Goal: Information Seeking & Learning: Find specific fact

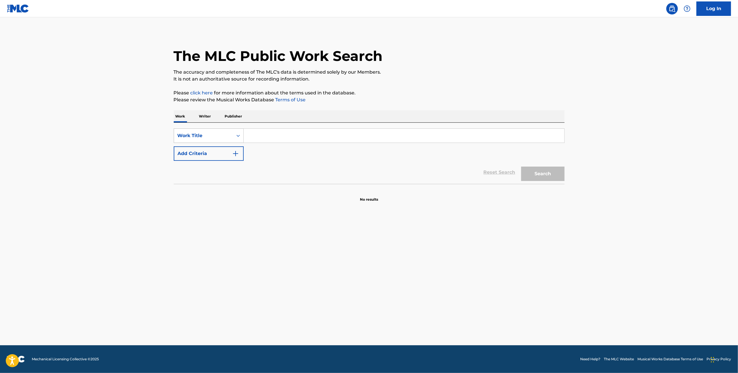
click at [230, 135] on div "Work Title" at bounding box center [203, 135] width 59 height 11
click at [220, 149] on div "MLC Song Code" at bounding box center [208, 150] width 69 height 14
click at [270, 138] on input "Search Form" at bounding box center [404, 136] width 320 height 14
type input "H31858"
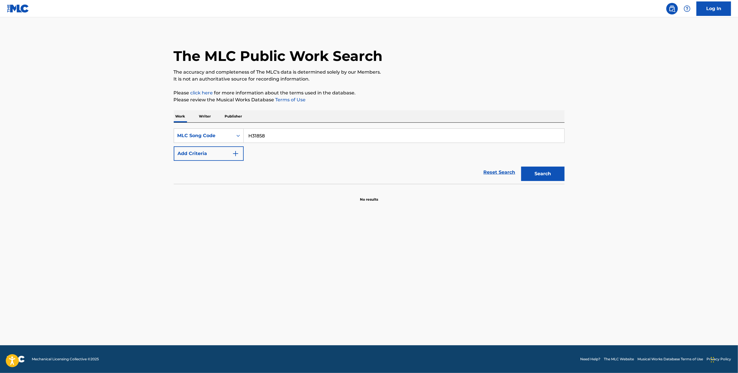
click at [551, 173] on button "Search" at bounding box center [542, 174] width 43 height 14
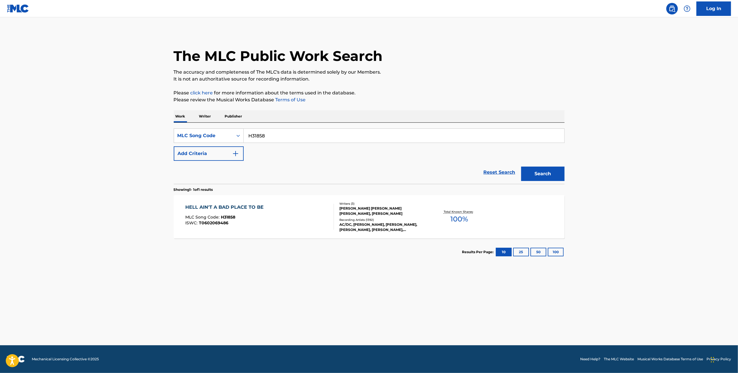
click at [358, 214] on div "ANGUS MCKINNON YOUNG, MALCOLM MITCHELL YOUNG, RONALD SCOTT" at bounding box center [382, 211] width 87 height 10
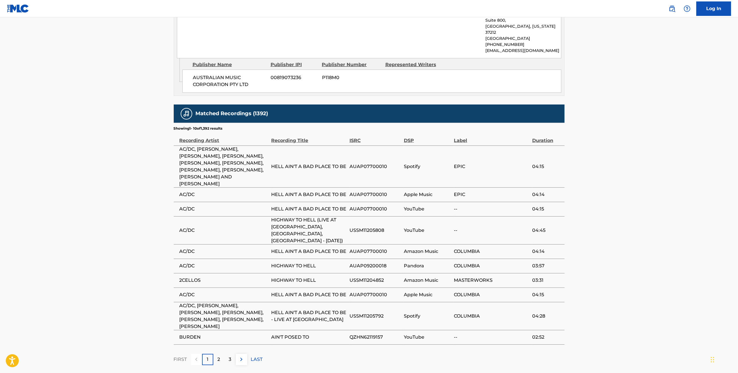
scroll to position [379, 0]
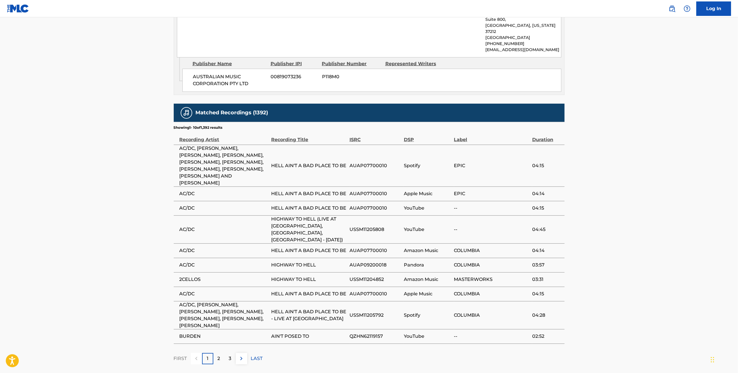
click at [225, 353] on div "3" at bounding box center [230, 358] width 11 height 11
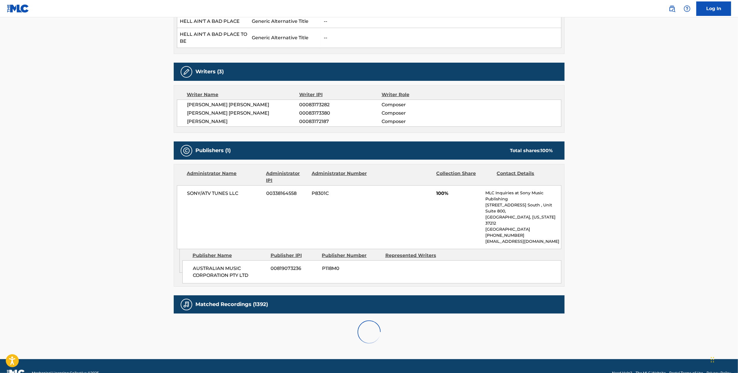
scroll to position [372, 0]
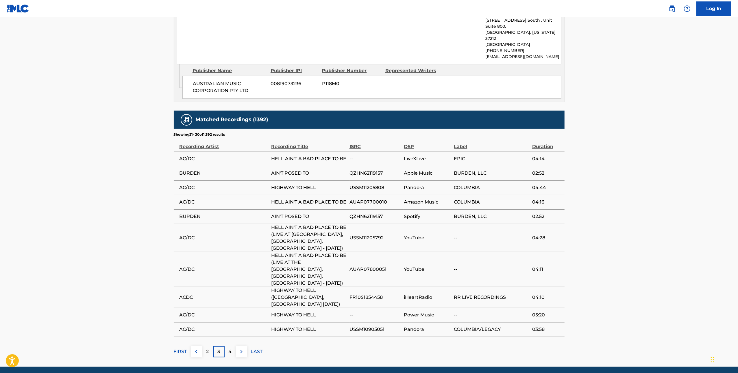
click at [219, 348] on p "3" at bounding box center [219, 351] width 3 height 7
click at [230, 348] on p "4" at bounding box center [230, 351] width 3 height 7
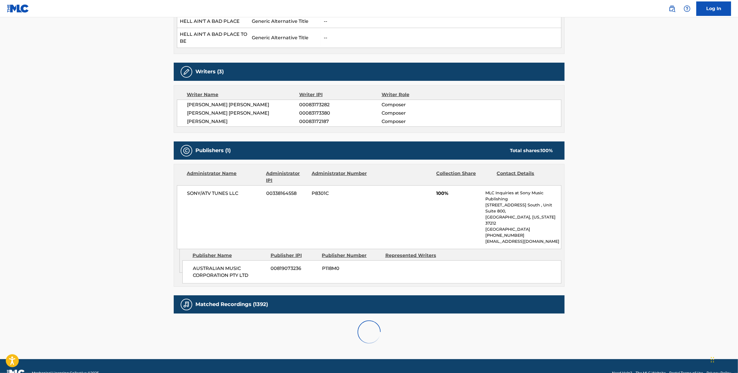
scroll to position [365, 0]
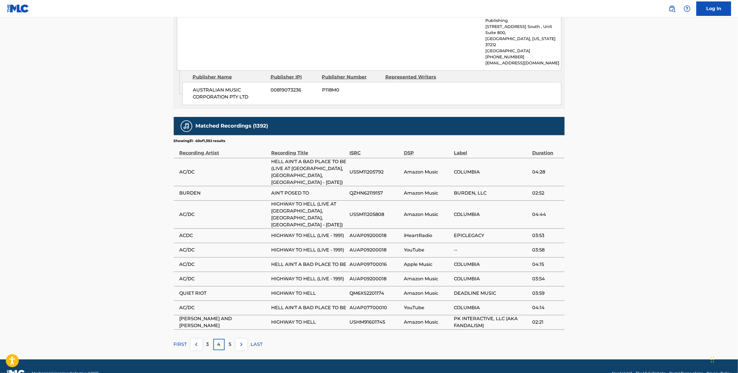
click at [230, 341] on p "5" at bounding box center [230, 344] width 3 height 7
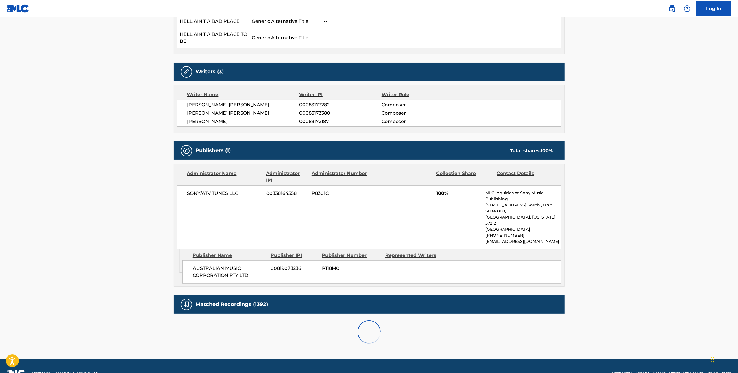
scroll to position [372, 0]
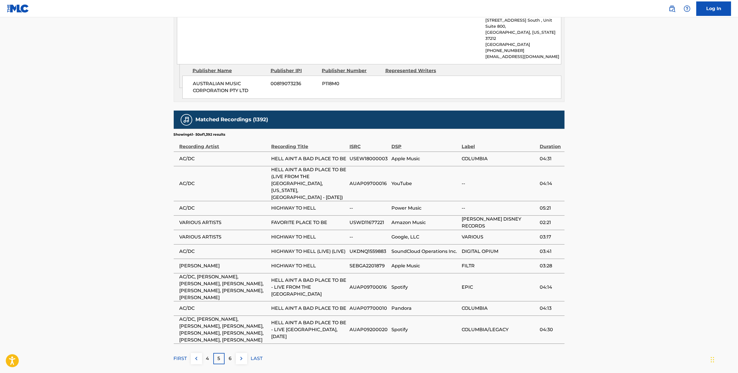
click at [209, 355] on p "4" at bounding box center [207, 358] width 3 height 7
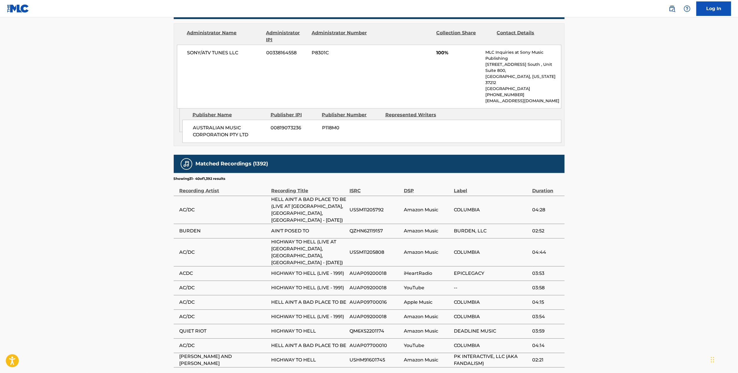
scroll to position [365, 0]
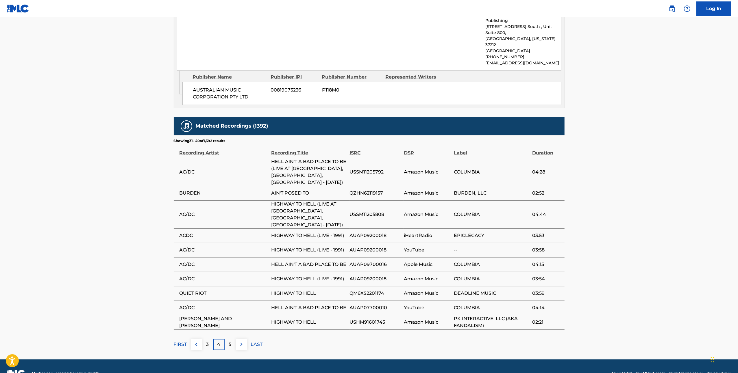
click at [229, 341] on p "5" at bounding box center [230, 344] width 3 height 7
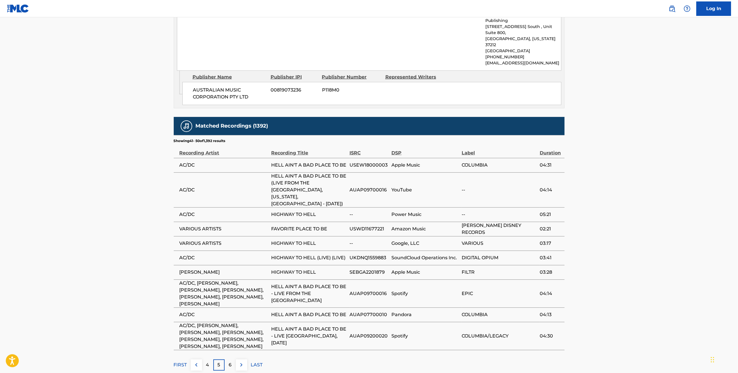
click at [229, 360] on div "6" at bounding box center [230, 365] width 11 height 11
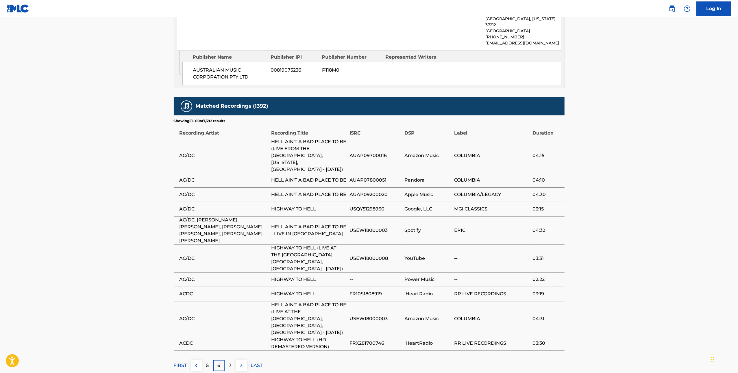
click at [231, 360] on div "7" at bounding box center [230, 365] width 11 height 11
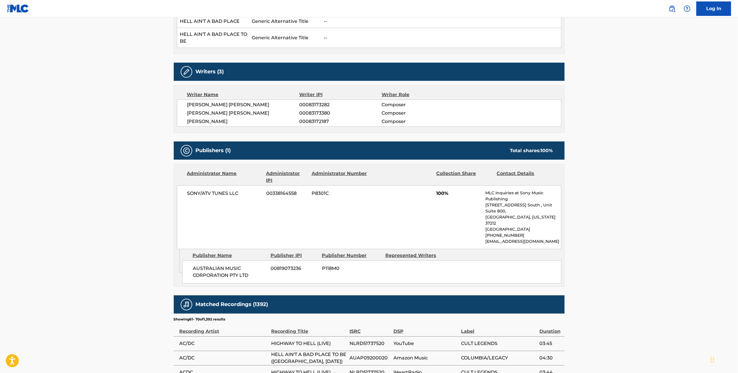
scroll to position [351, 0]
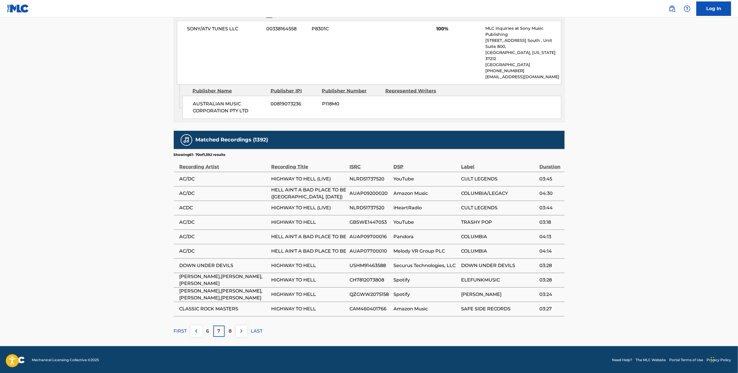
click at [231, 333] on div "8" at bounding box center [230, 331] width 11 height 11
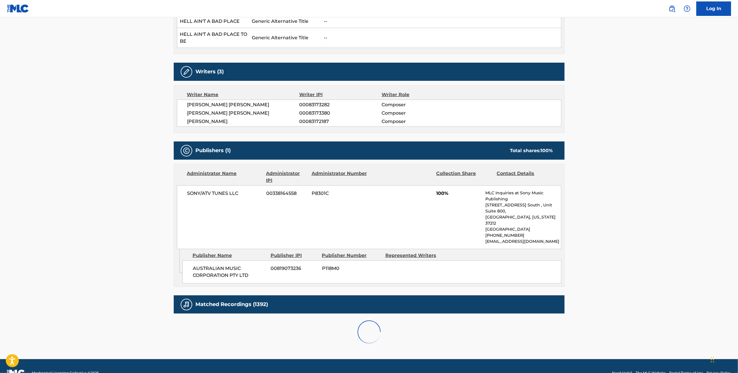
scroll to position [358, 0]
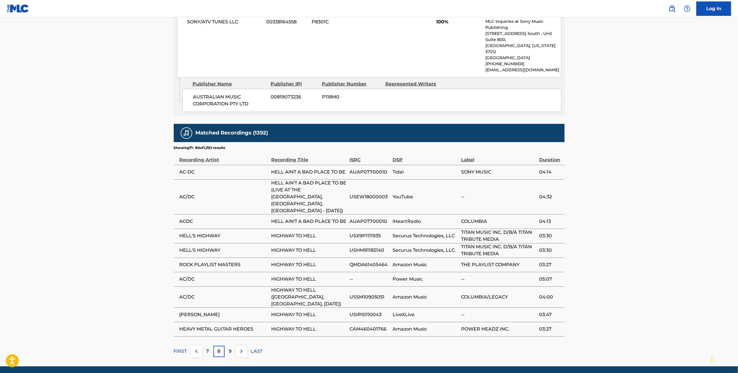
click at [231, 346] on div "9" at bounding box center [230, 351] width 11 height 11
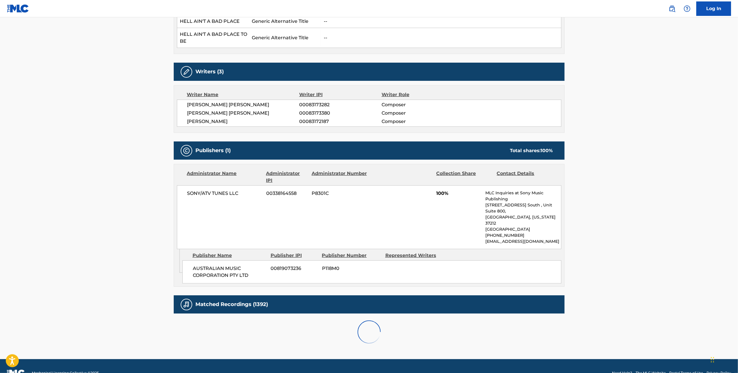
scroll to position [338, 0]
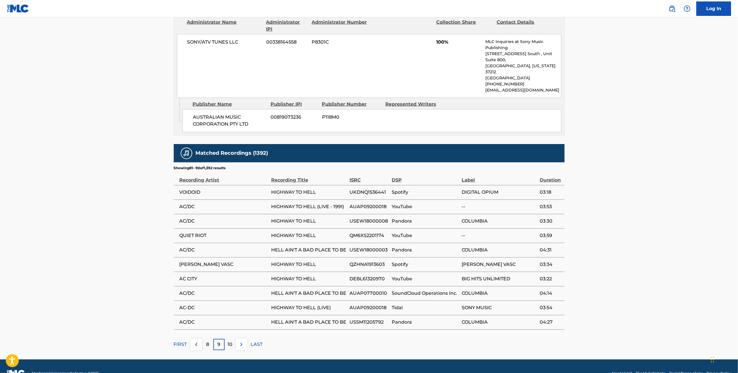
click at [232, 341] on p "10" at bounding box center [230, 344] width 5 height 7
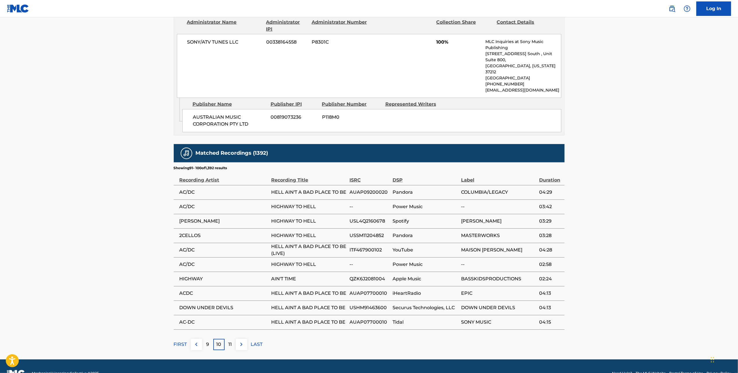
click at [232, 341] on p "11" at bounding box center [229, 344] width 3 height 7
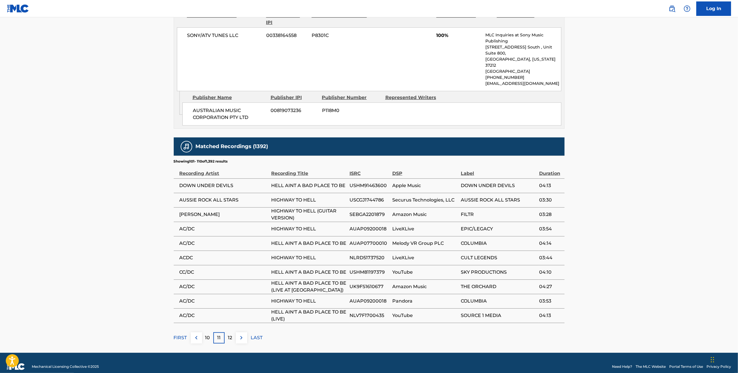
click at [232, 335] on p "12" at bounding box center [230, 338] width 4 height 7
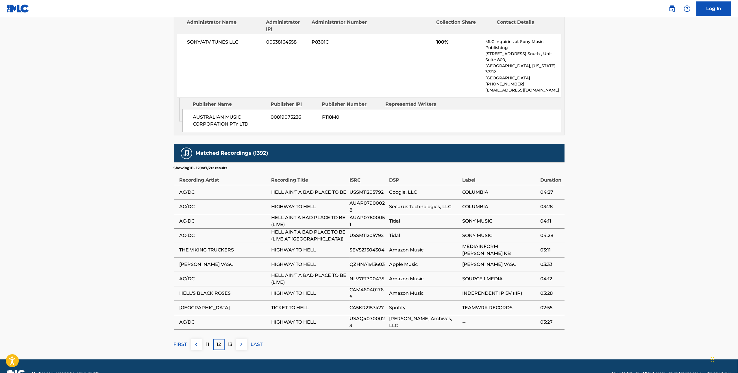
click at [232, 341] on p "13" at bounding box center [230, 344] width 4 height 7
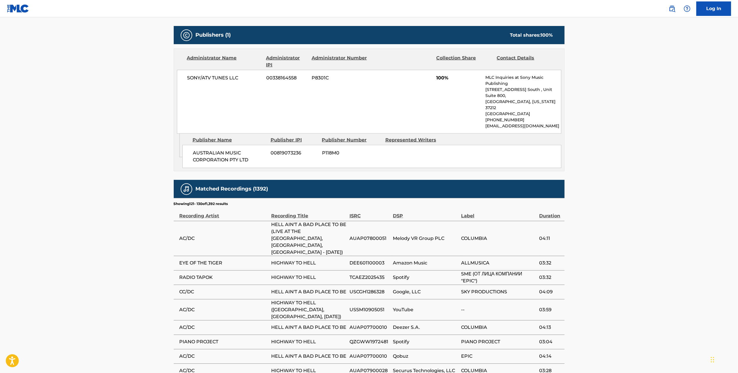
scroll to position [347, 0]
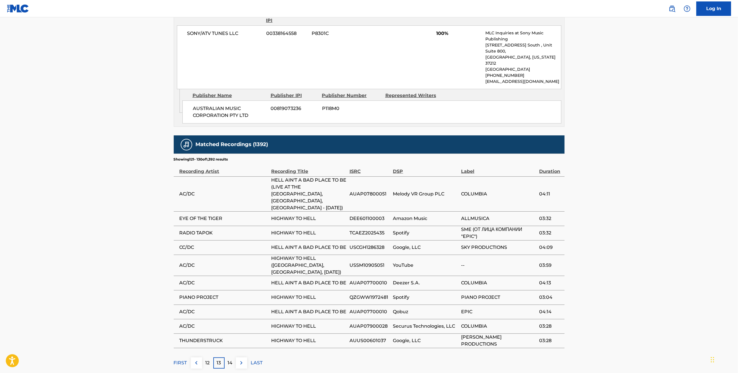
click at [233, 358] on div "14" at bounding box center [230, 363] width 11 height 11
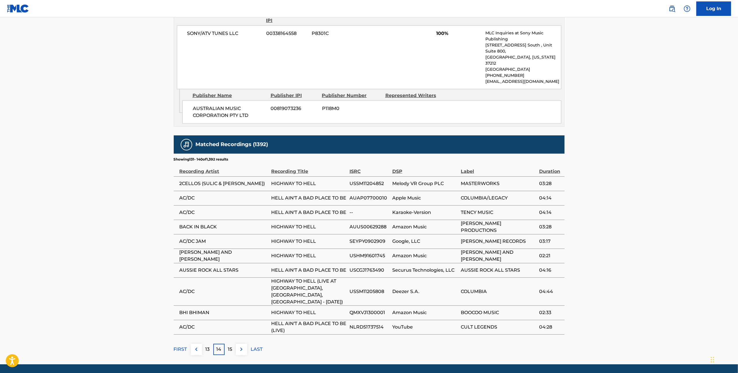
click at [231, 346] on p "15" at bounding box center [230, 349] width 4 height 7
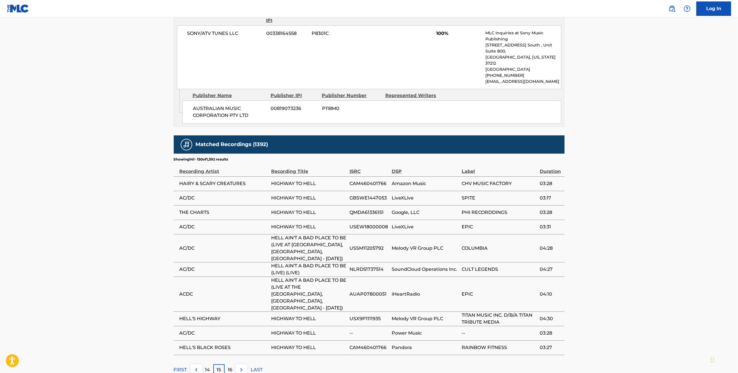
click at [235, 365] on div "16" at bounding box center [230, 370] width 11 height 11
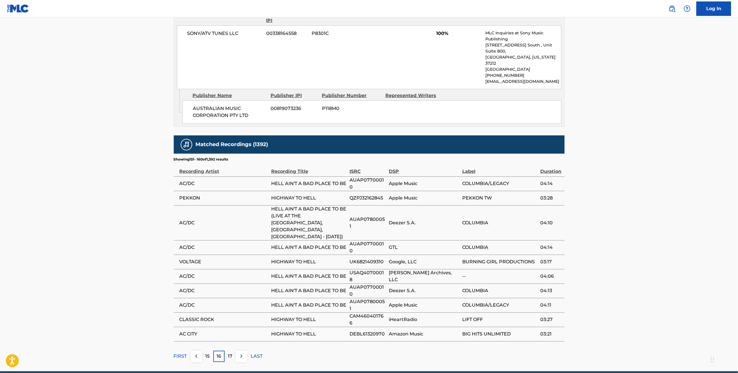
click at [232, 353] on p "17" at bounding box center [230, 356] width 5 height 7
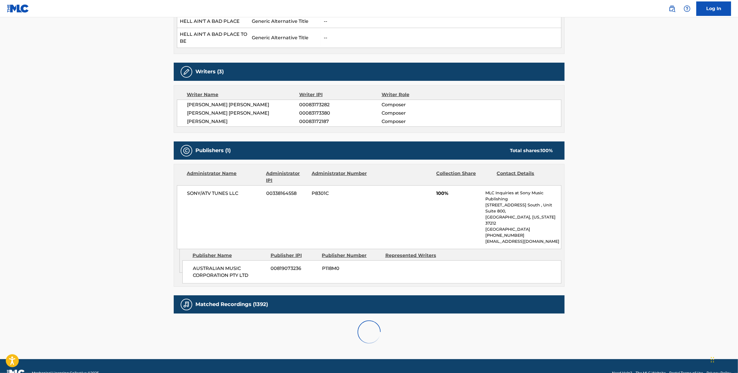
scroll to position [338, 0]
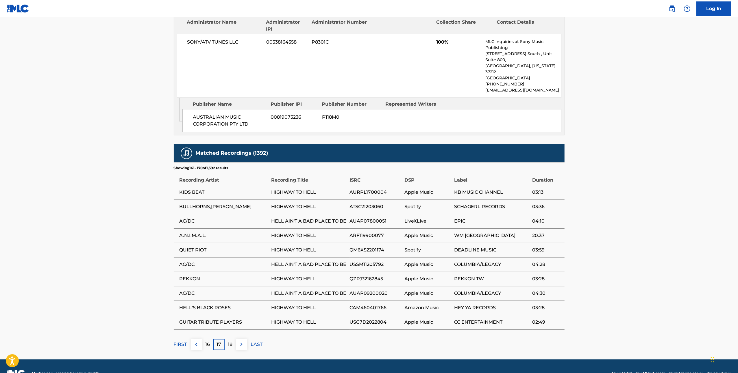
click at [232, 339] on div "18" at bounding box center [230, 344] width 11 height 11
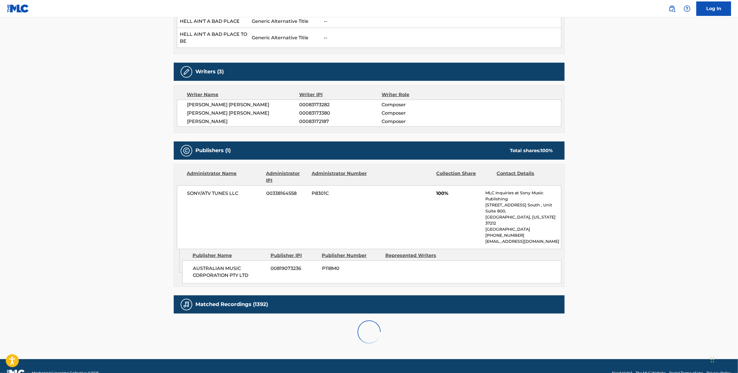
scroll to position [347, 0]
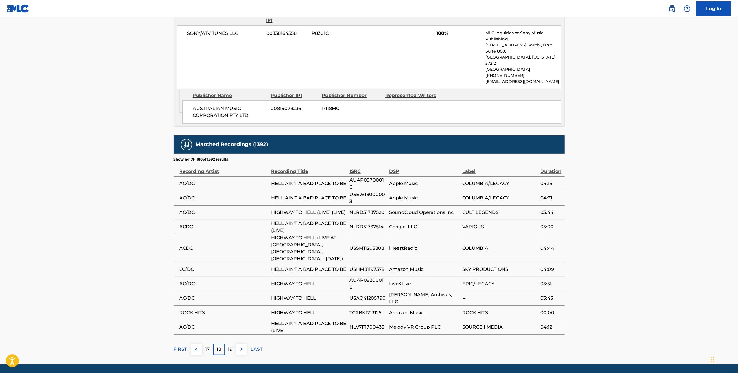
click at [232, 344] on div "19" at bounding box center [230, 349] width 11 height 11
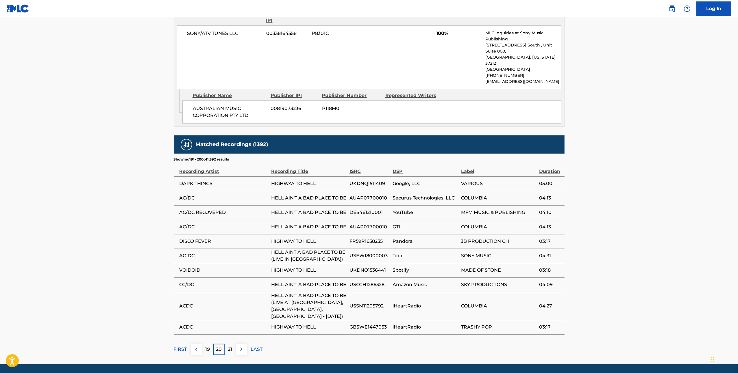
click at [231, 346] on p "21" at bounding box center [230, 349] width 4 height 7
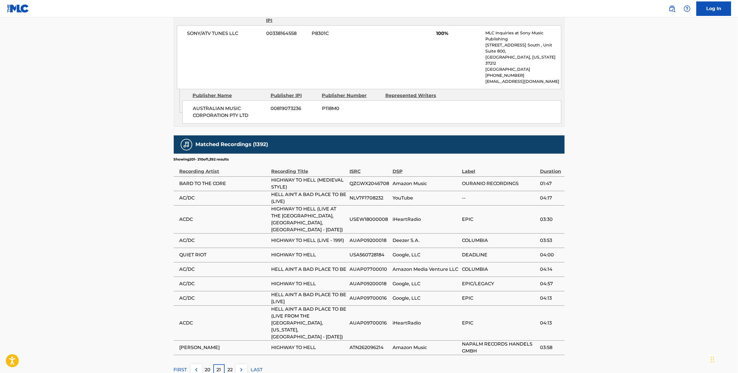
click at [232, 367] on p "22" at bounding box center [229, 370] width 5 height 7
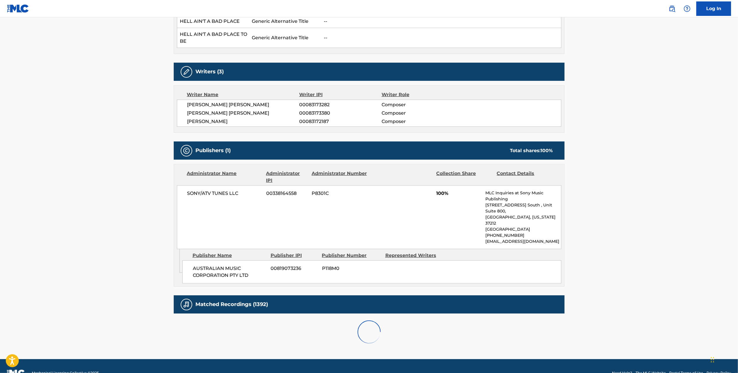
scroll to position [345, 0]
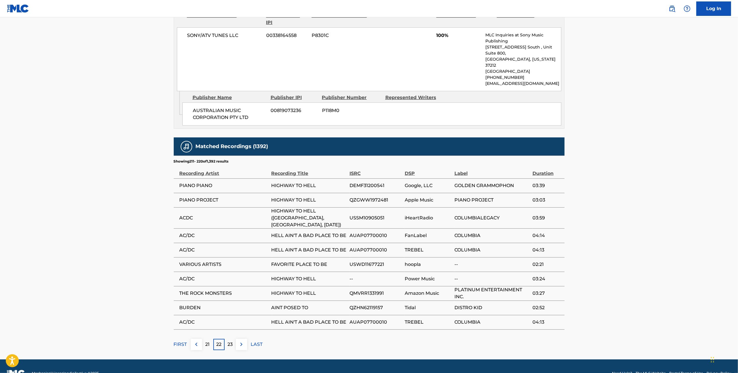
click at [230, 341] on p "23" at bounding box center [229, 344] width 5 height 7
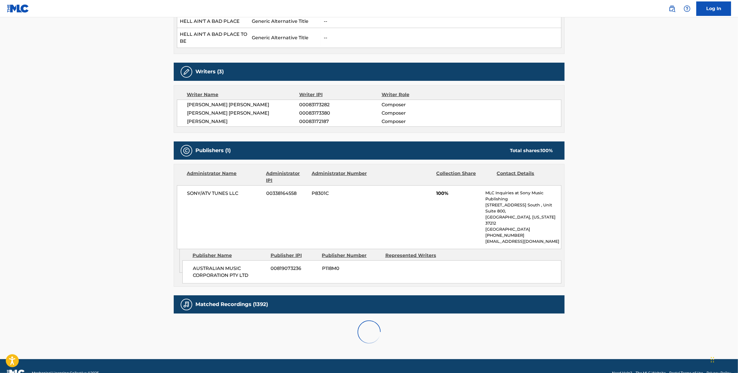
scroll to position [347, 0]
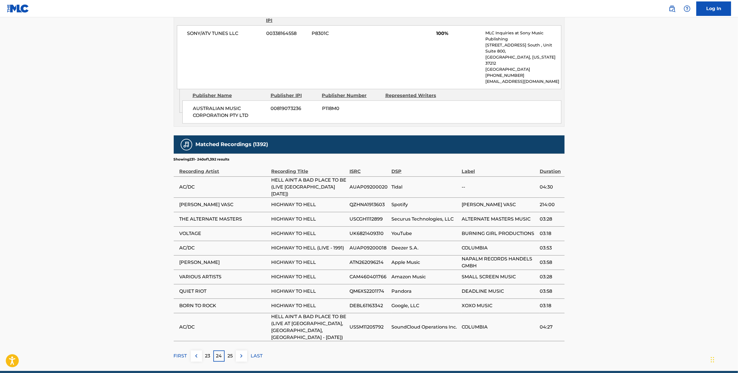
click at [229, 353] on p "25" at bounding box center [229, 356] width 5 height 7
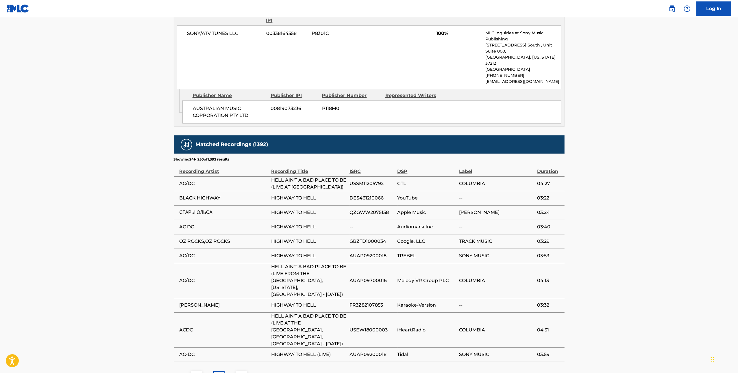
click at [229, 343] on div "Matched Recordings (1392) Showing 241 - 250 of 1,392 results Recording Artist R…" at bounding box center [369, 259] width 391 height 247
click at [230, 373] on p "26" at bounding box center [229, 377] width 5 height 7
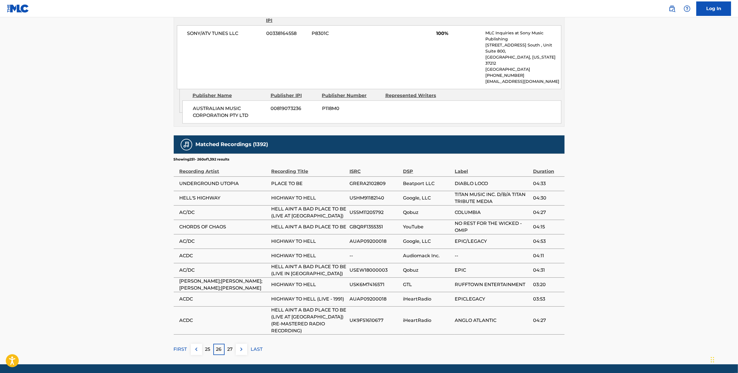
click at [230, 351] on main "< Back to public search results Copy work link HELL AIN'T A BAD PLACE TO BE Wor…" at bounding box center [369, 18] width 738 height 694
click at [228, 346] on p "27" at bounding box center [229, 349] width 5 height 7
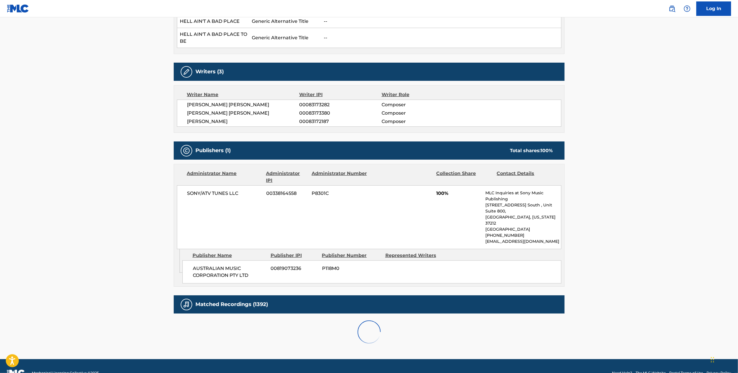
scroll to position [345, 0]
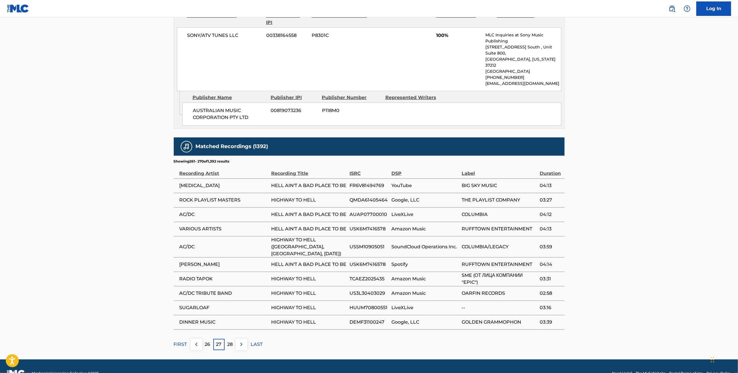
click at [235, 339] on div "28" at bounding box center [230, 344] width 11 height 11
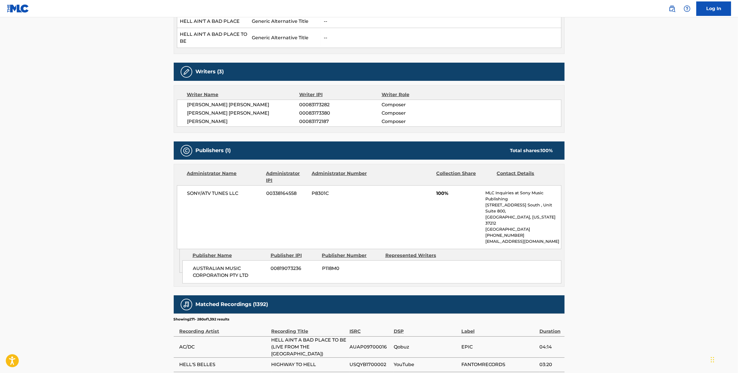
scroll to position [347, 0]
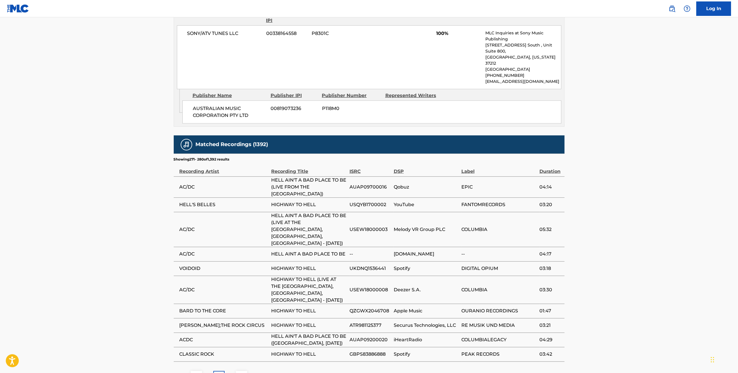
click at [232, 373] on p "29" at bounding box center [229, 376] width 5 height 7
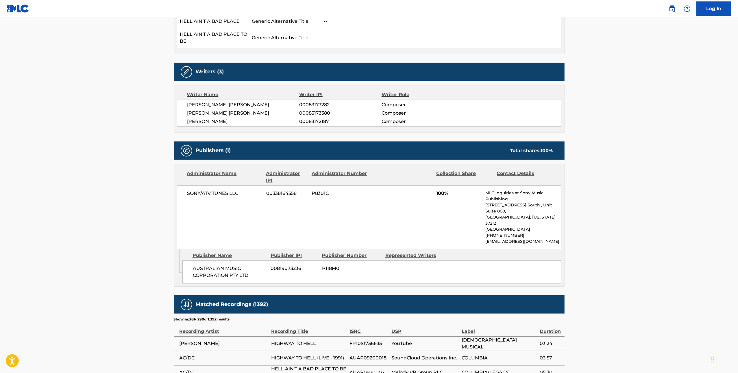
scroll to position [345, 0]
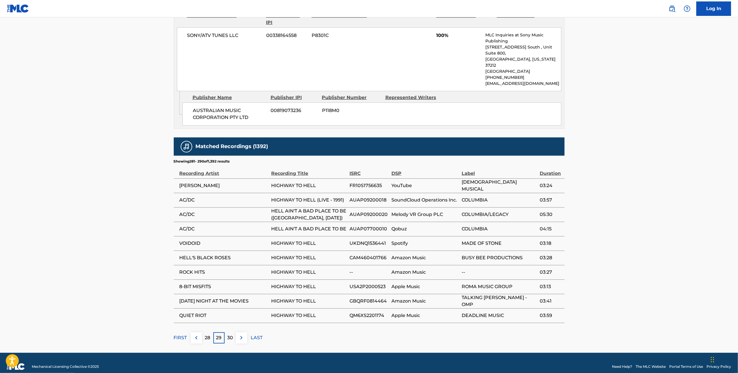
click at [227, 335] on p "30" at bounding box center [230, 338] width 6 height 7
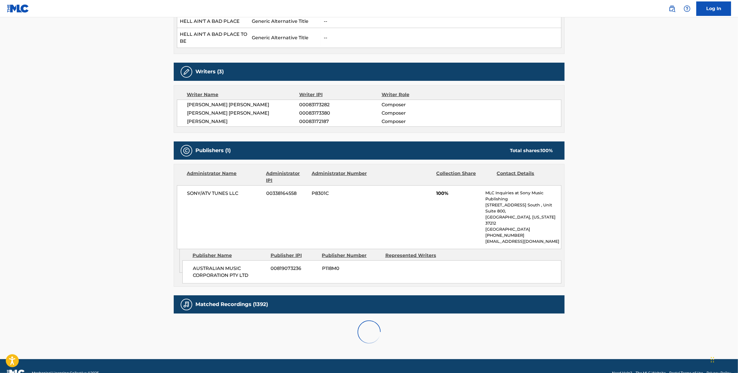
scroll to position [347, 0]
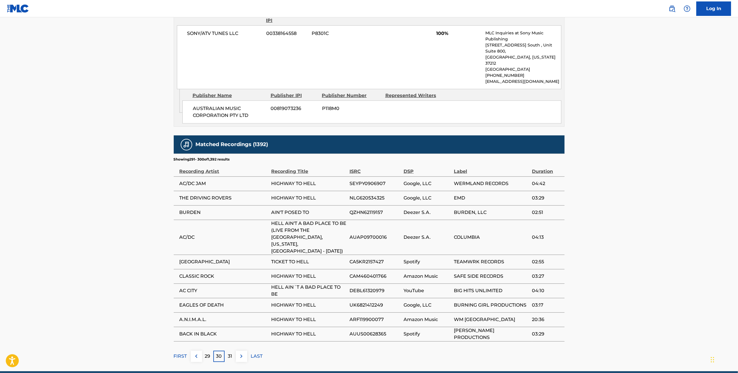
click at [229, 353] on p "31" at bounding box center [230, 356] width 4 height 7
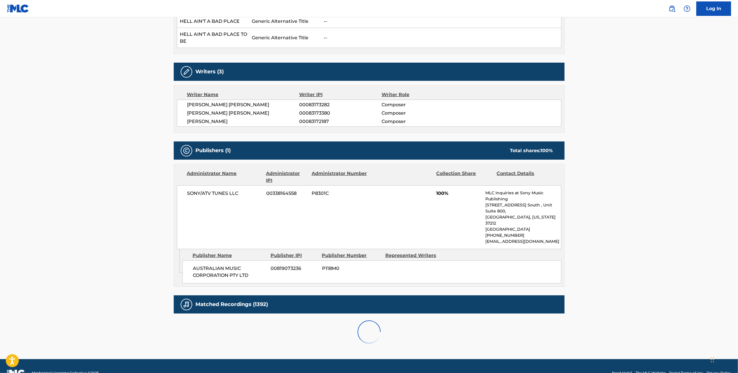
scroll to position [338, 0]
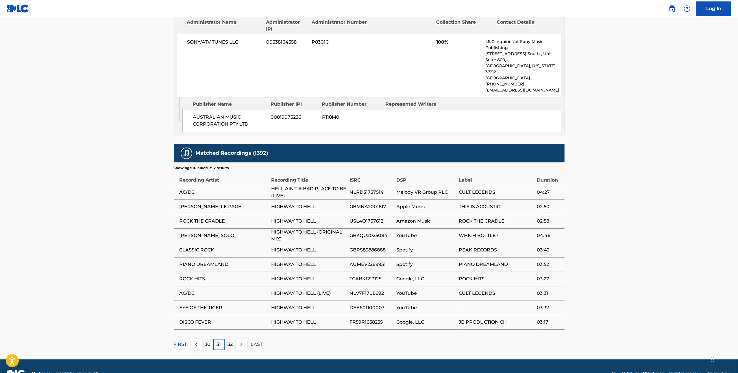
click at [229, 341] on p "32" at bounding box center [229, 344] width 5 height 7
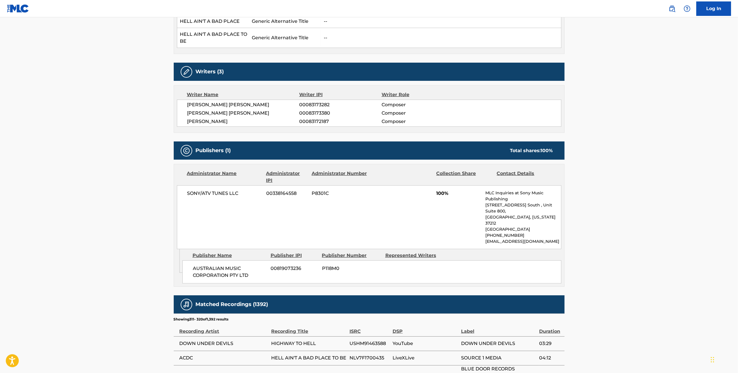
scroll to position [347, 0]
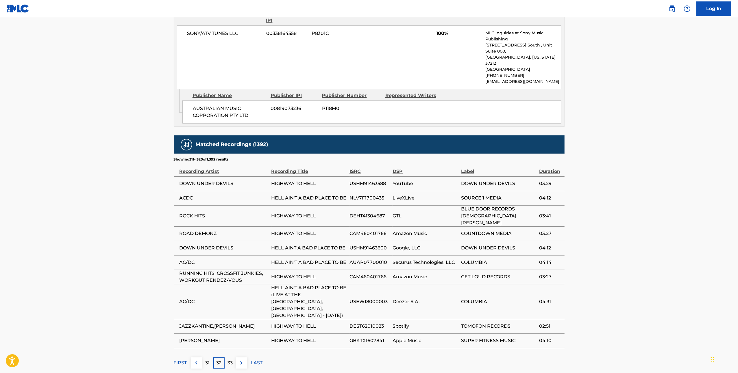
click at [231, 360] on p "33" at bounding box center [229, 363] width 5 height 7
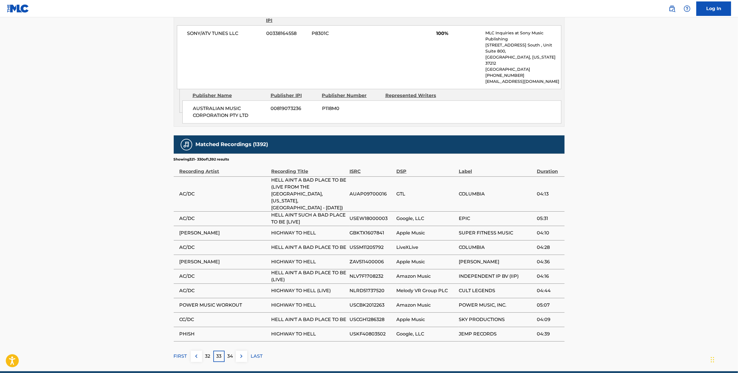
click at [231, 353] on p "34" at bounding box center [230, 356] width 6 height 7
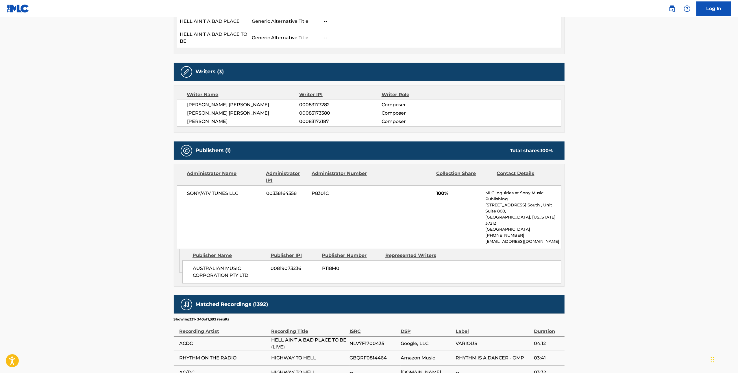
scroll to position [338, 0]
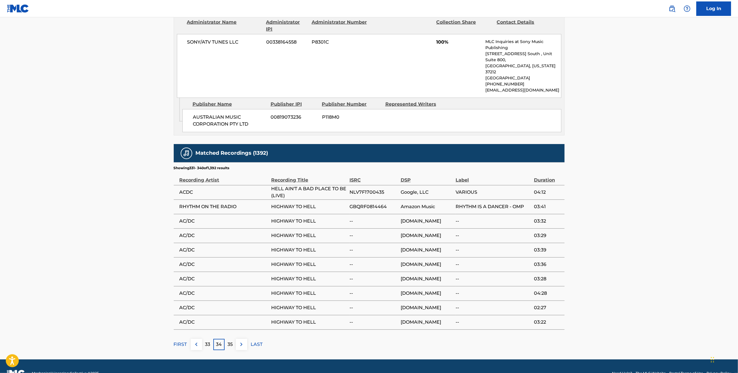
click at [231, 341] on p "35" at bounding box center [229, 344] width 5 height 7
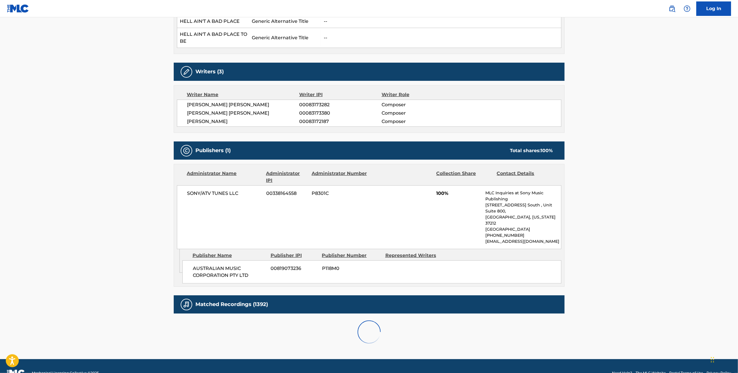
scroll to position [347, 0]
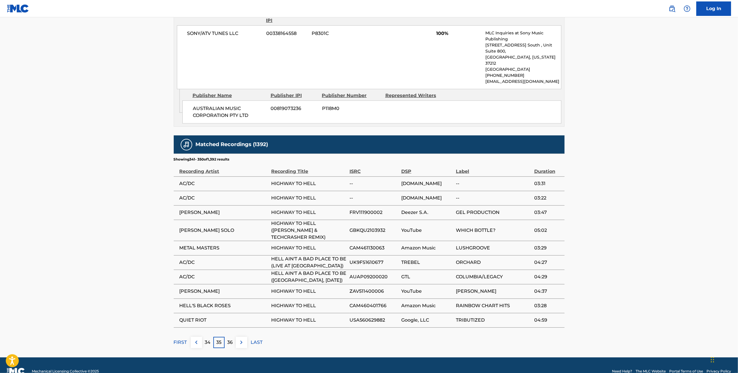
click at [231, 339] on p "36" at bounding box center [229, 342] width 5 height 7
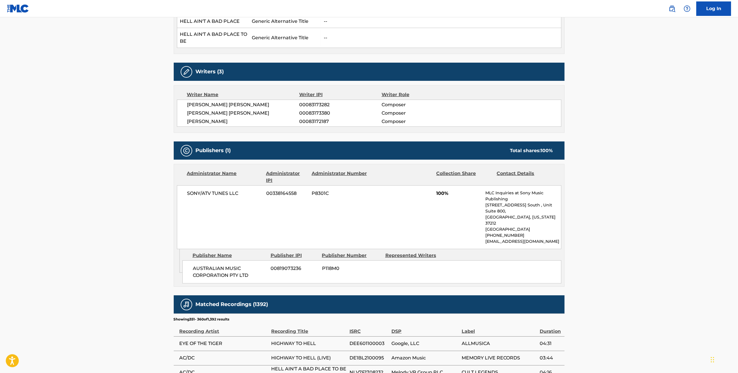
scroll to position [338, 0]
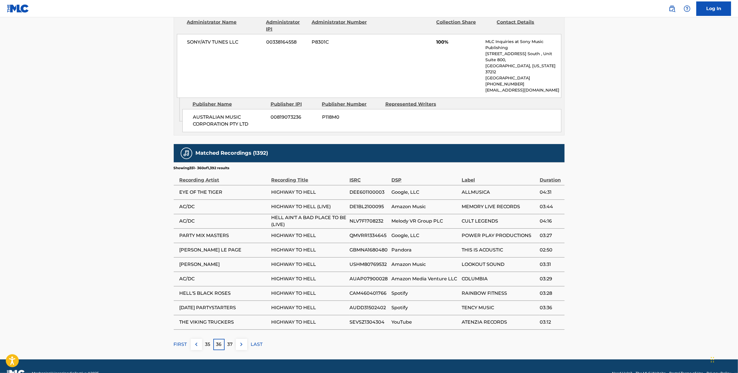
click at [231, 341] on p "37" at bounding box center [229, 344] width 5 height 7
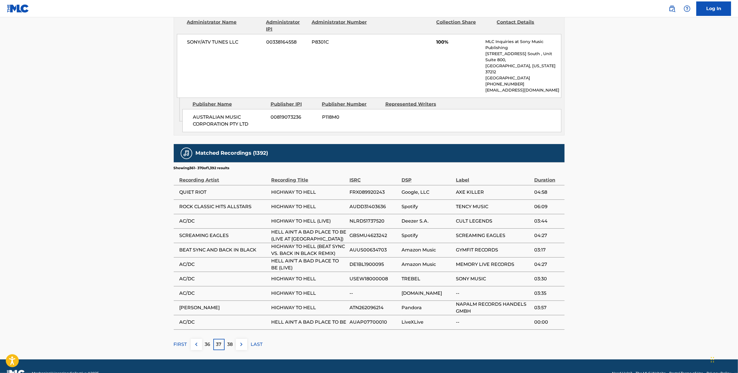
click at [231, 341] on p "38" at bounding box center [229, 344] width 5 height 7
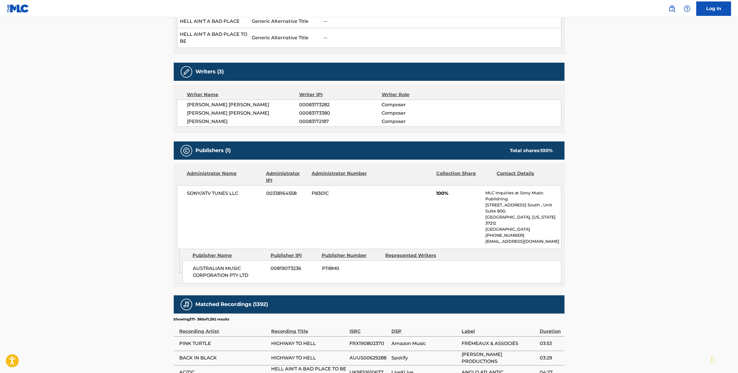
scroll to position [347, 0]
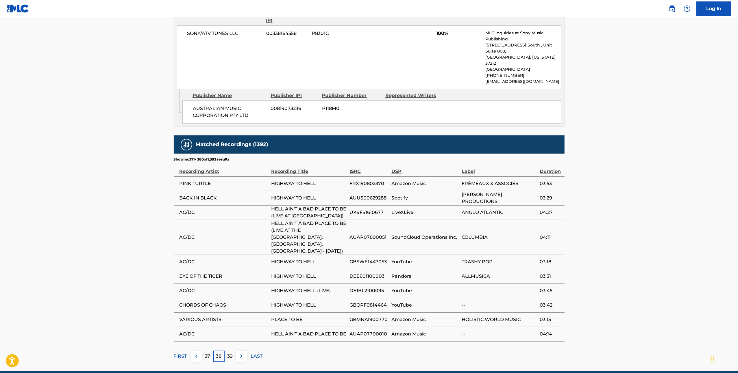
click at [228, 353] on p "39" at bounding box center [229, 356] width 5 height 7
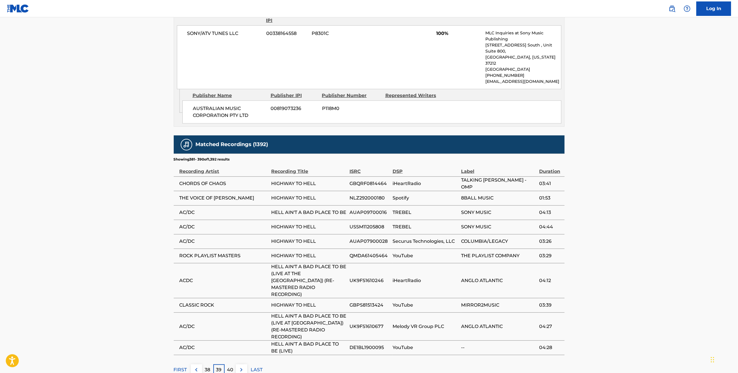
click at [228, 367] on p "40" at bounding box center [230, 370] width 6 height 7
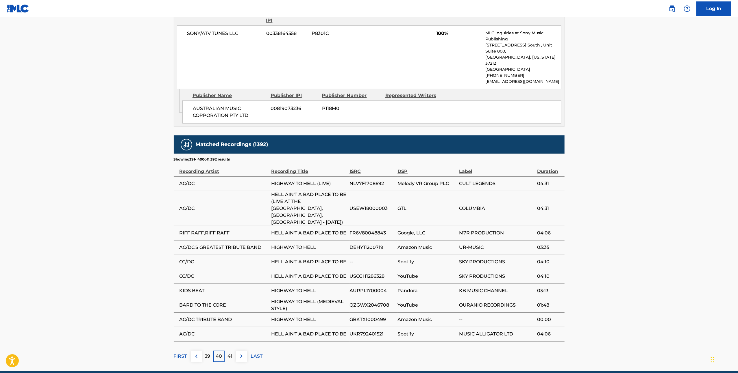
click at [230, 353] on p "41" at bounding box center [230, 356] width 5 height 7
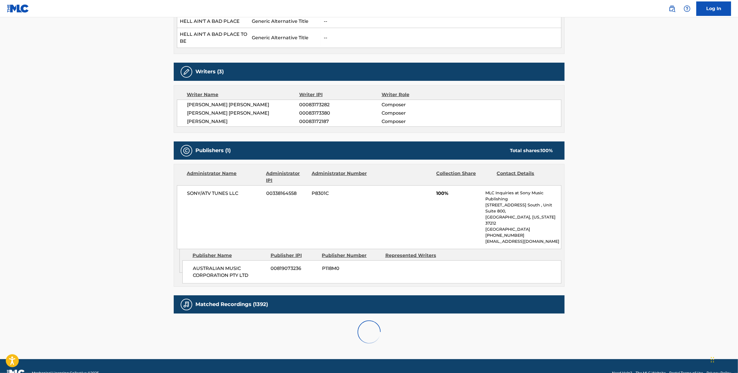
scroll to position [345, 0]
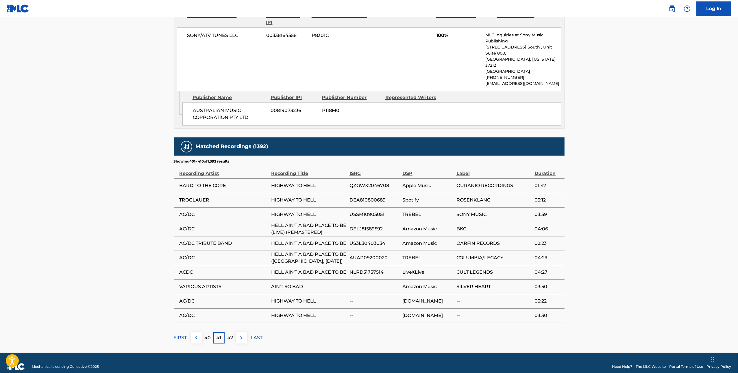
click at [230, 336] on div "42" at bounding box center [230, 338] width 11 height 11
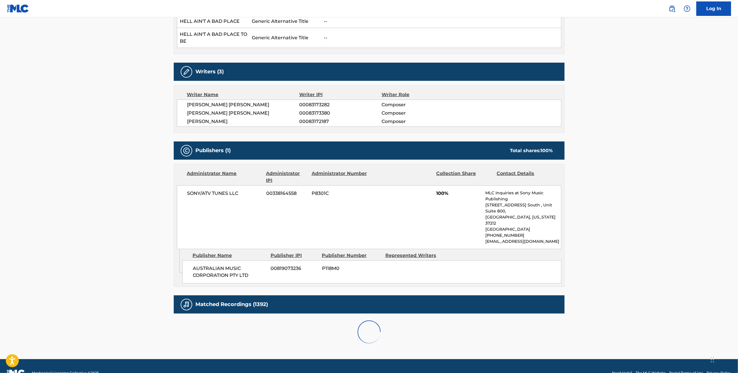
scroll to position [338, 0]
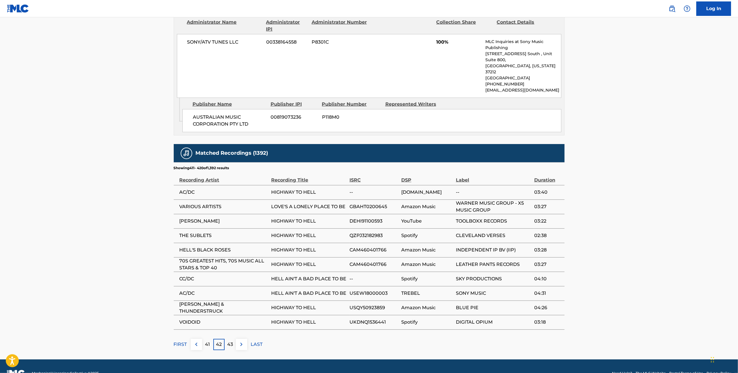
click at [230, 339] on div "43" at bounding box center [230, 344] width 11 height 11
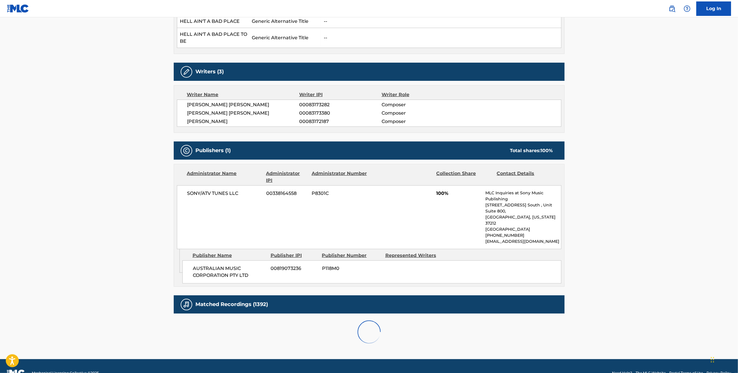
scroll to position [347, 0]
